Goal: Information Seeking & Learning: Learn about a topic

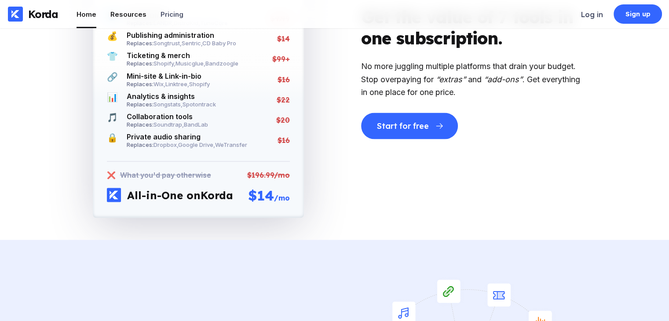
click at [126, 17] on div "Resources" at bounding box center [128, 14] width 36 height 8
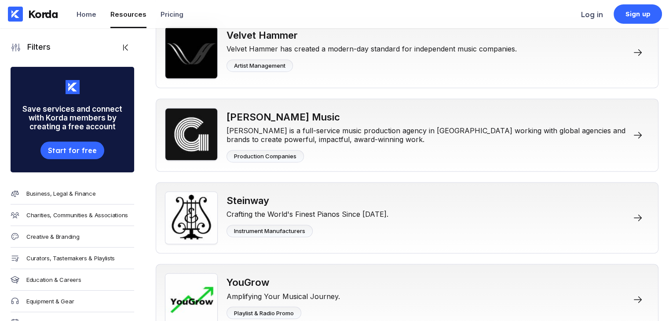
scroll to position [8077, 0]
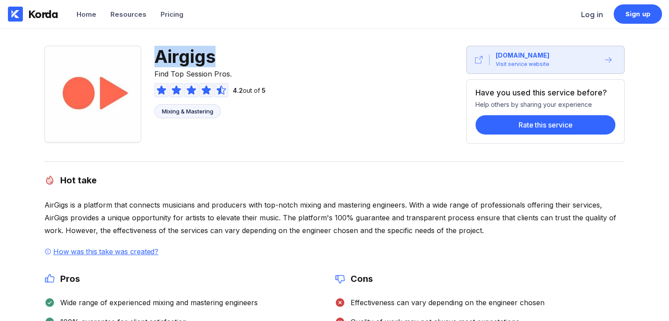
drag, startPoint x: 160, startPoint y: 61, endPoint x: 222, endPoint y: 59, distance: 61.6
click at [222, 59] on span "Airgigs" at bounding box center [209, 57] width 111 height 22
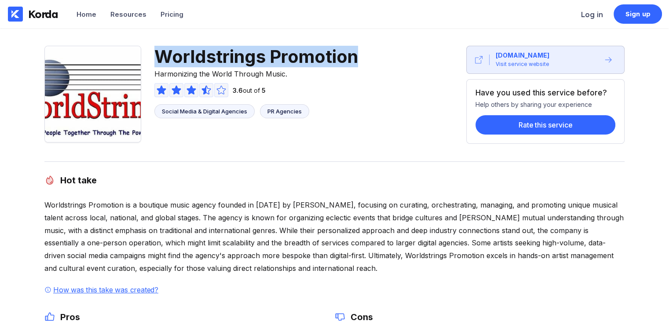
drag, startPoint x: 157, startPoint y: 55, endPoint x: 360, endPoint y: 48, distance: 202.4
click at [360, 48] on div "Worldstrings Promotion Harmonizing the World Through Music. 3.6 out of 5 Social…" at bounding box center [206, 95] width 324 height 98
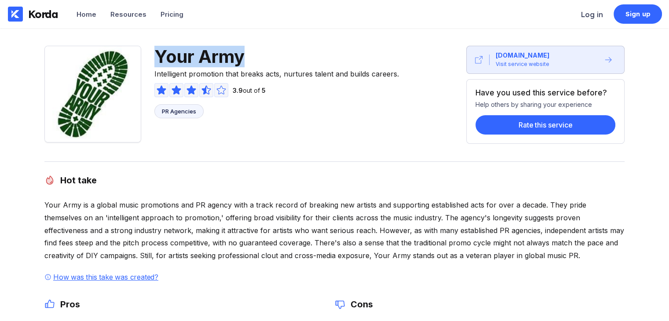
drag, startPoint x: 157, startPoint y: 57, endPoint x: 268, endPoint y: 58, distance: 110.4
click at [268, 58] on span "Your Army" at bounding box center [276, 57] width 244 height 22
